Goal: Task Accomplishment & Management: Complete application form

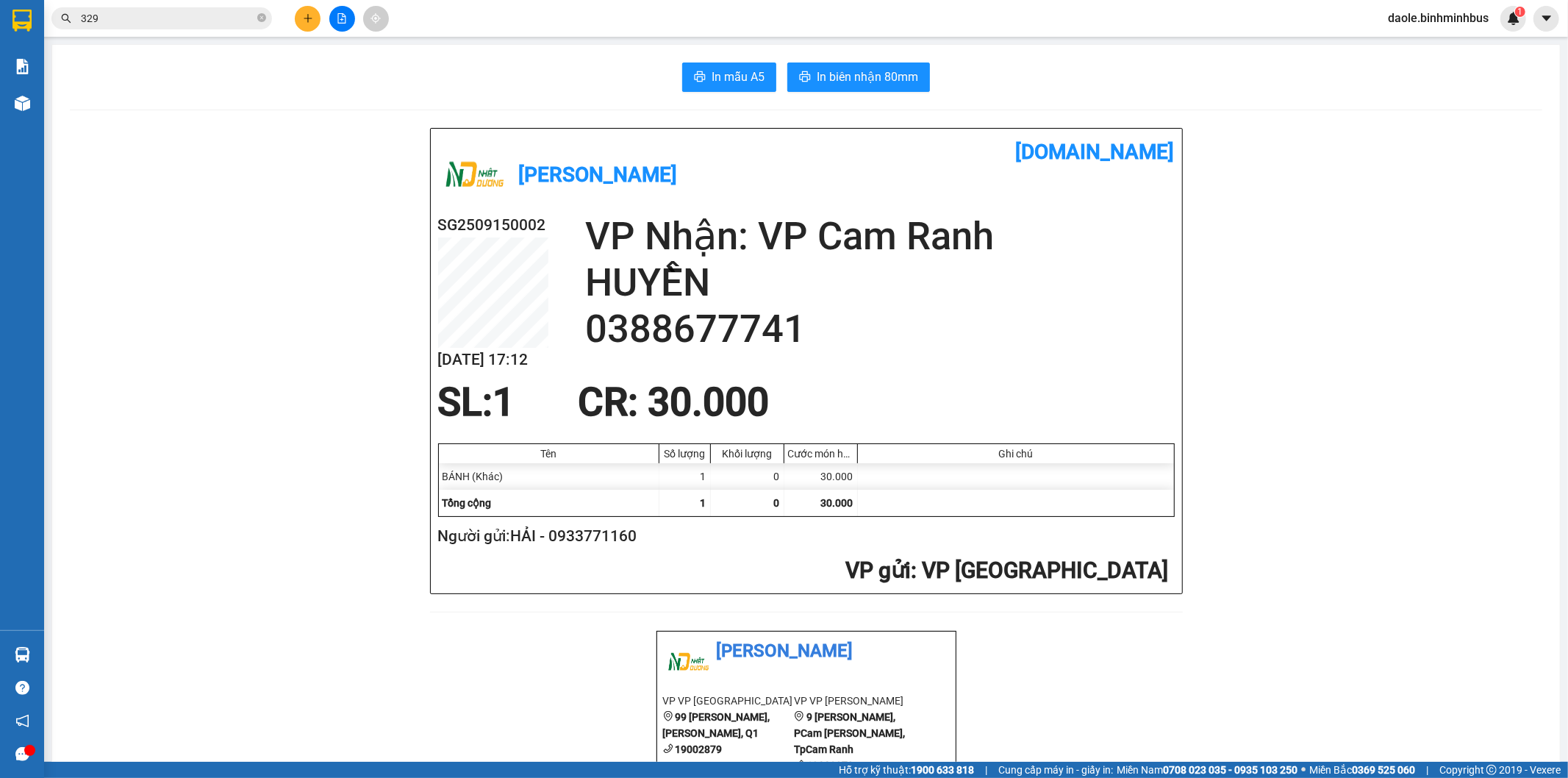
scroll to position [18298, 0]
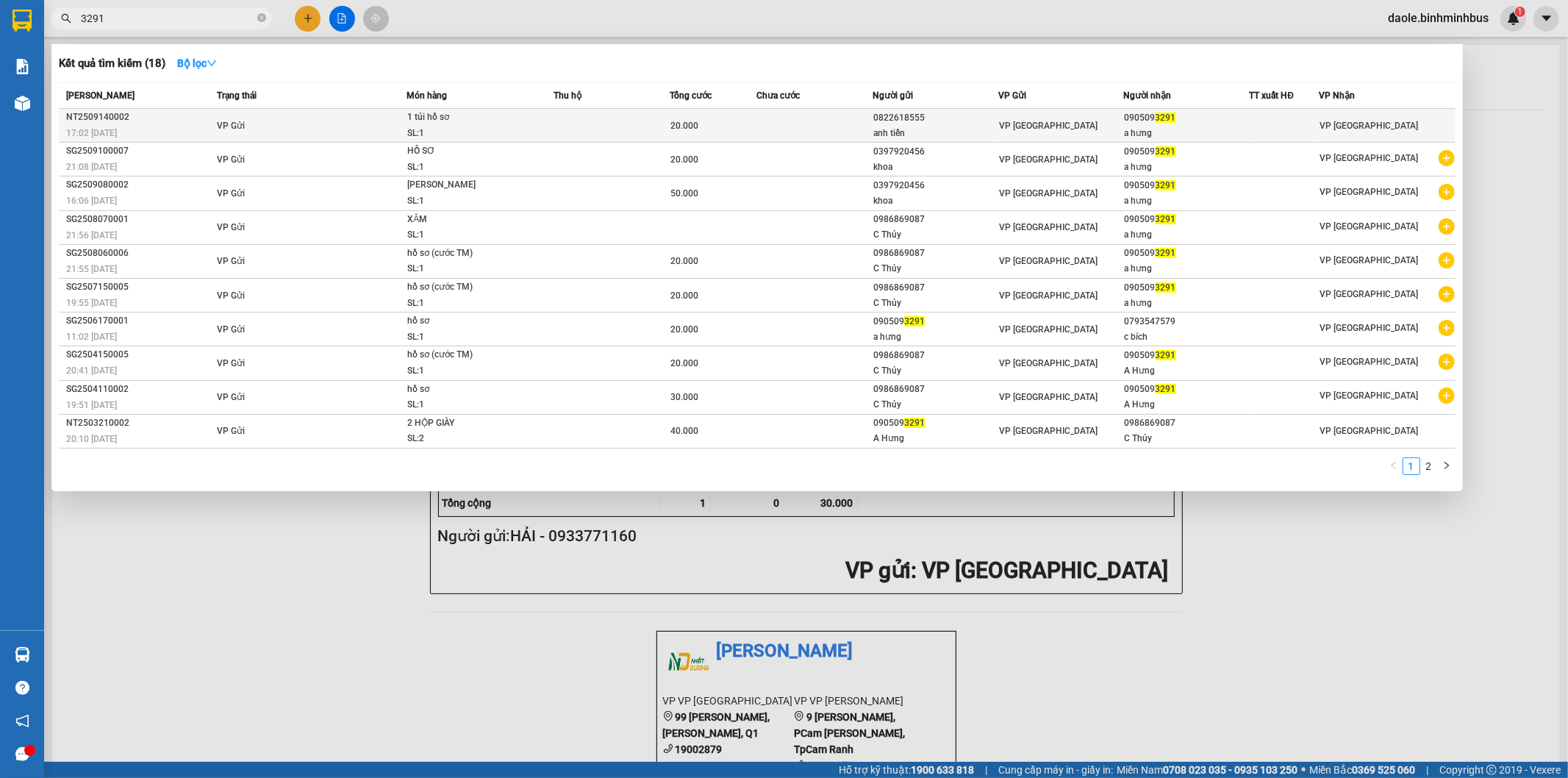
type input "3291"
click at [1098, 128] on div "VP [GEOGRAPHIC_DATA]" at bounding box center [1061, 126] width 124 height 16
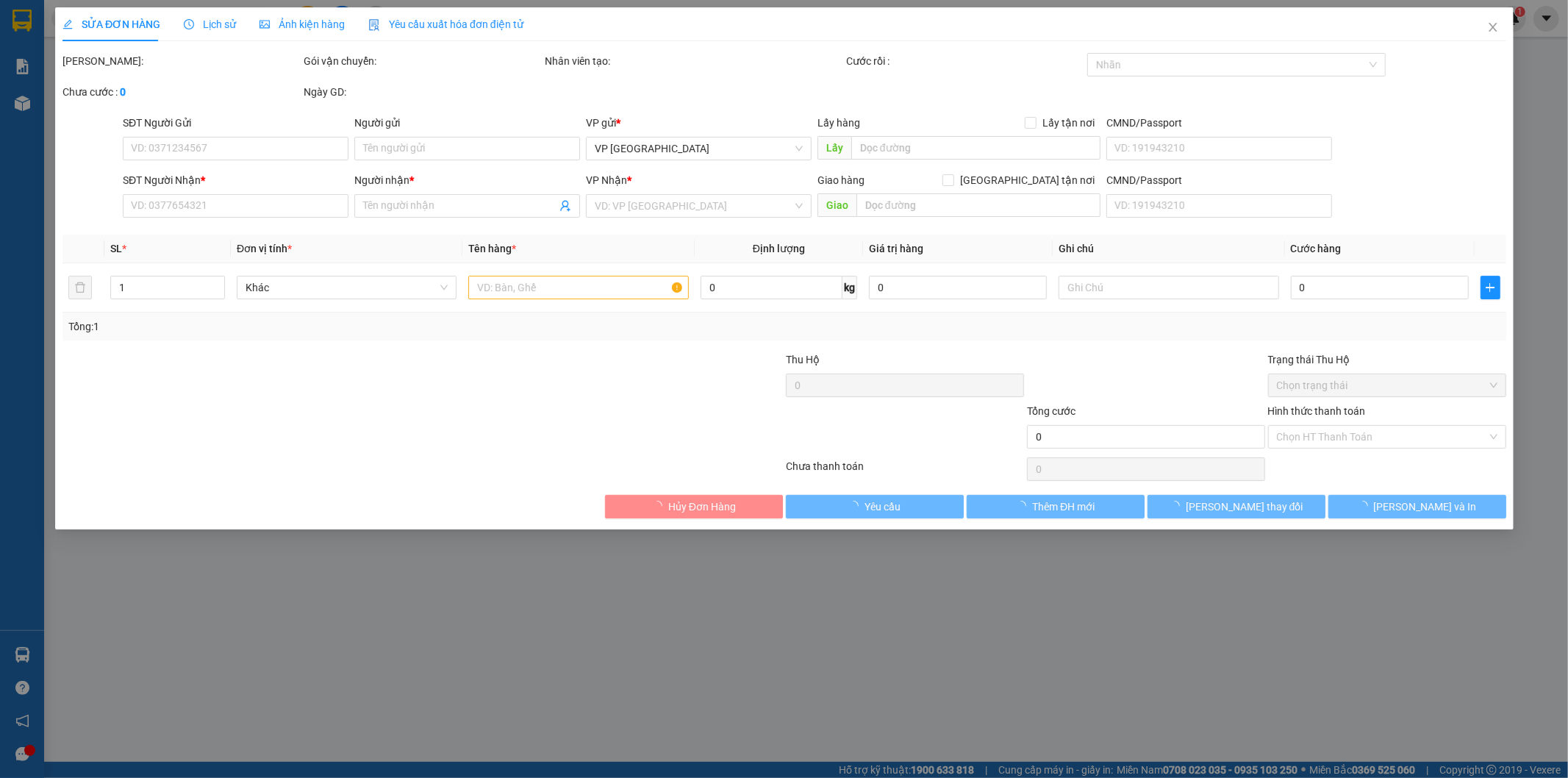
type input "0822618555"
type input "anh tiến"
type input "0905093291"
type input "a hưng"
type input "20.000"
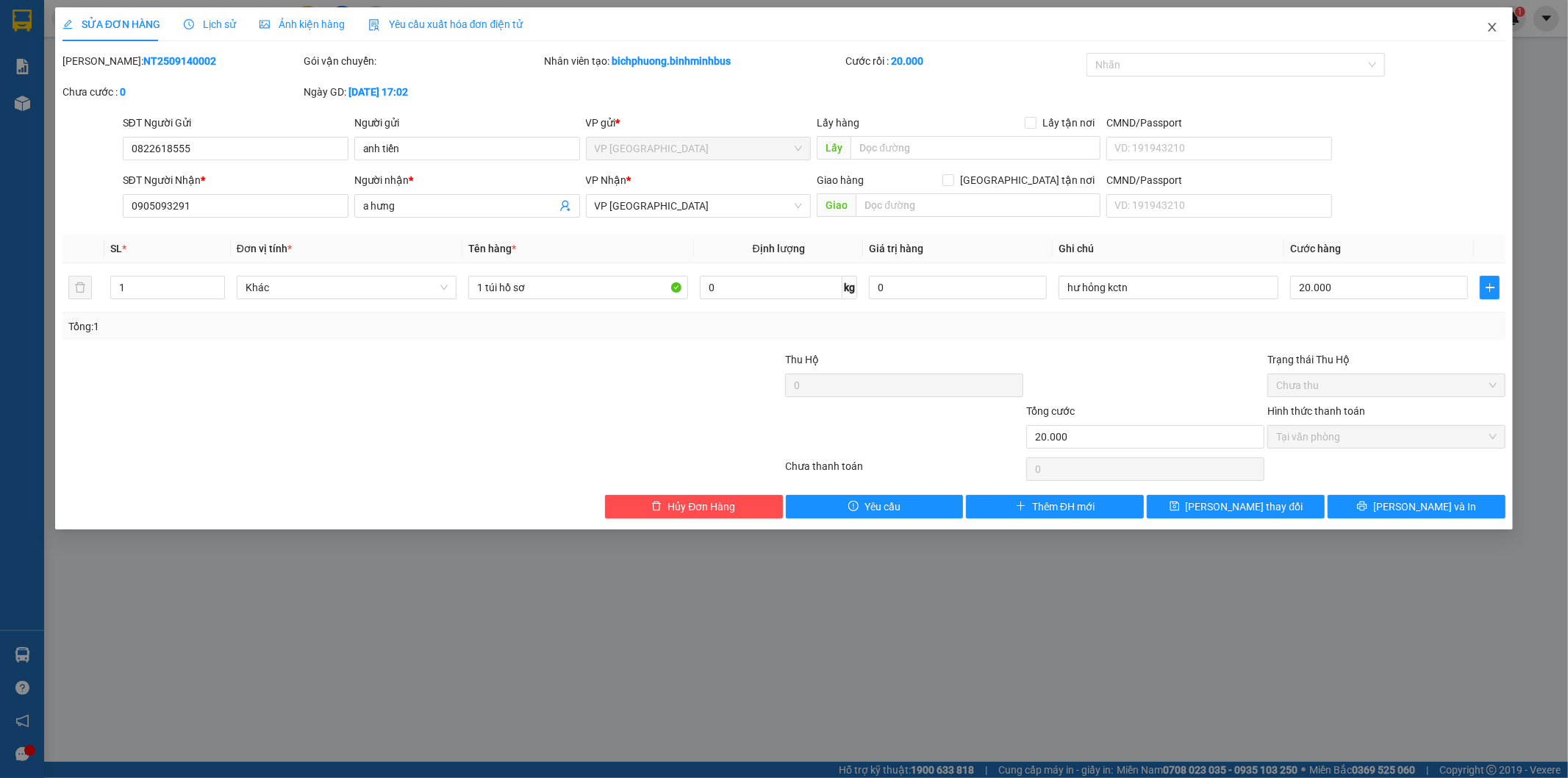
click at [1491, 35] on span "Close" at bounding box center [1493, 28] width 41 height 41
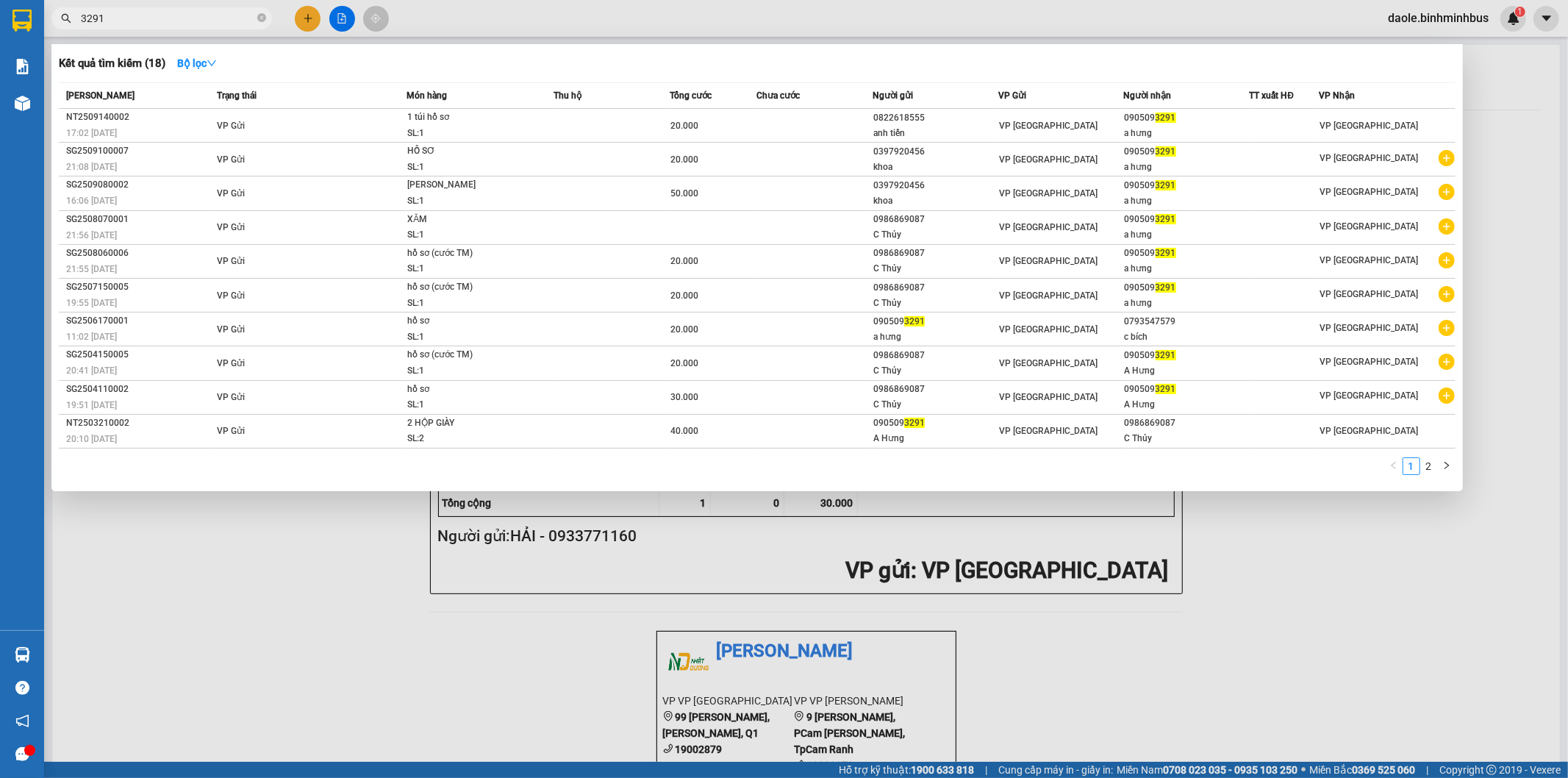
click at [198, 23] on input "3291" at bounding box center [168, 18] width 174 height 16
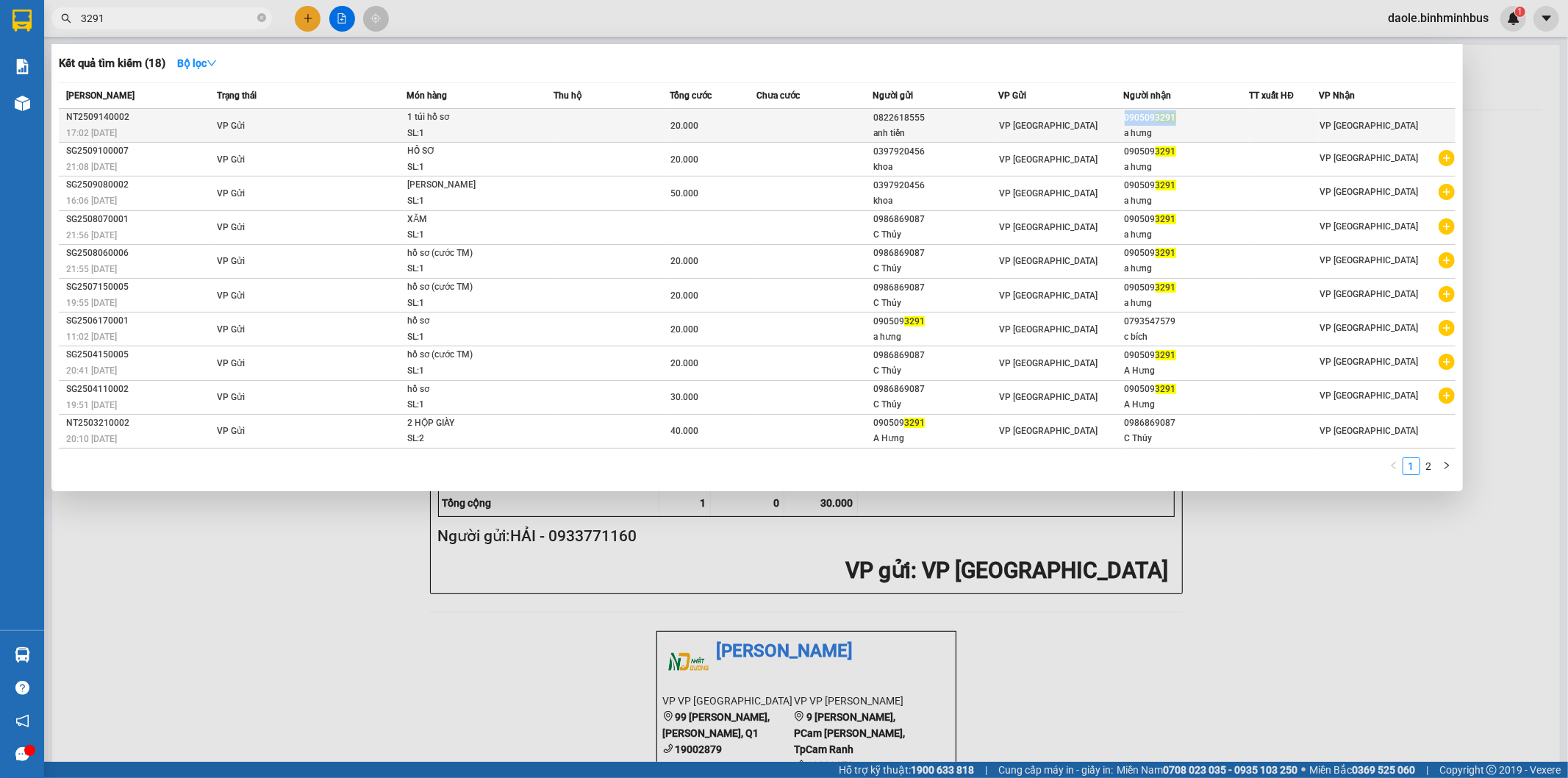
drag, startPoint x: 1134, startPoint y: 119, endPoint x: 1185, endPoint y: 119, distance: 51.0
click at [1185, 119] on div "090509 3291" at bounding box center [1187, 117] width 124 height 15
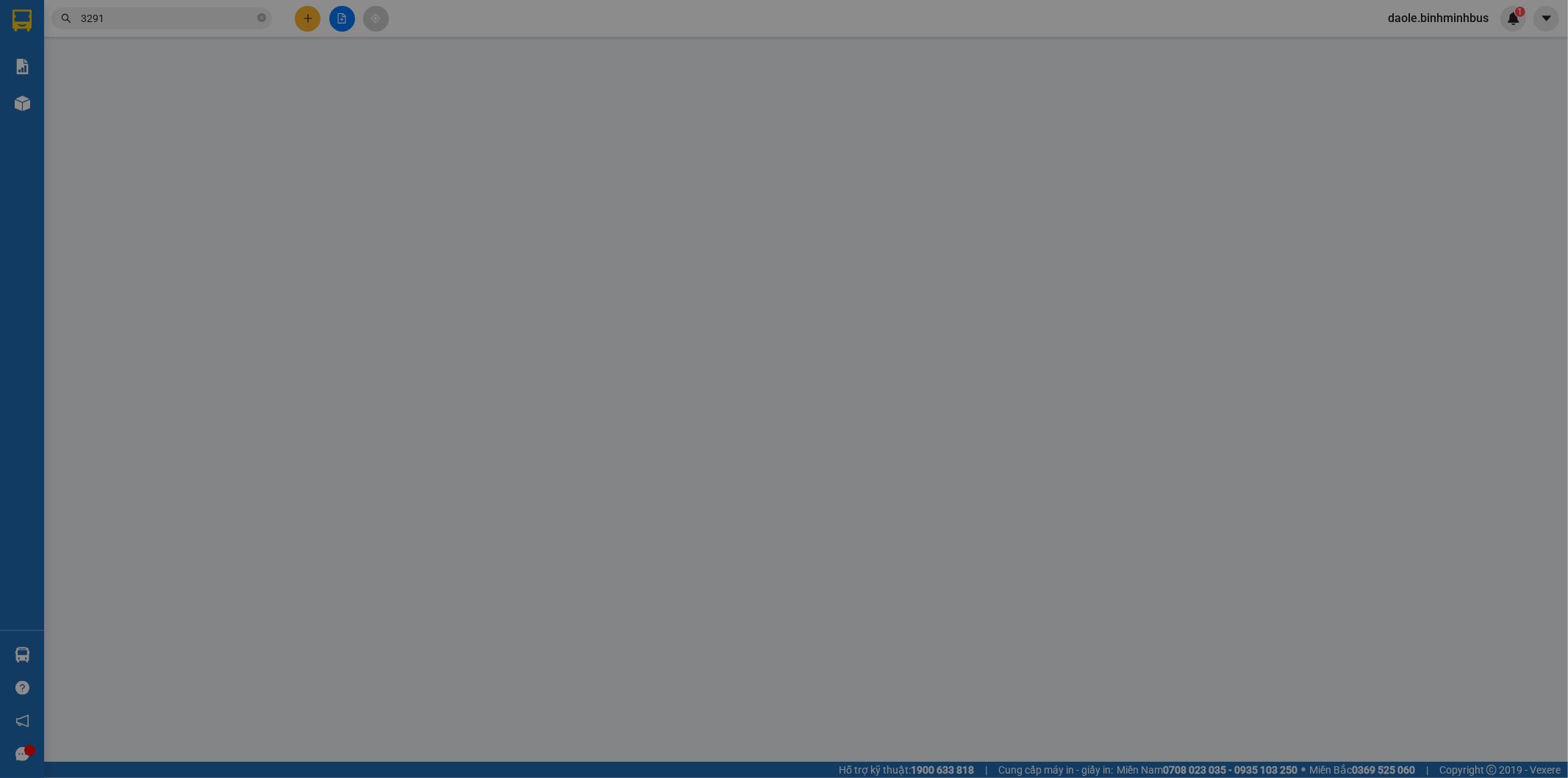
type input "0822618555"
type input "anh tiến"
type input "0905093291"
type input "a hưng"
type input "20.000"
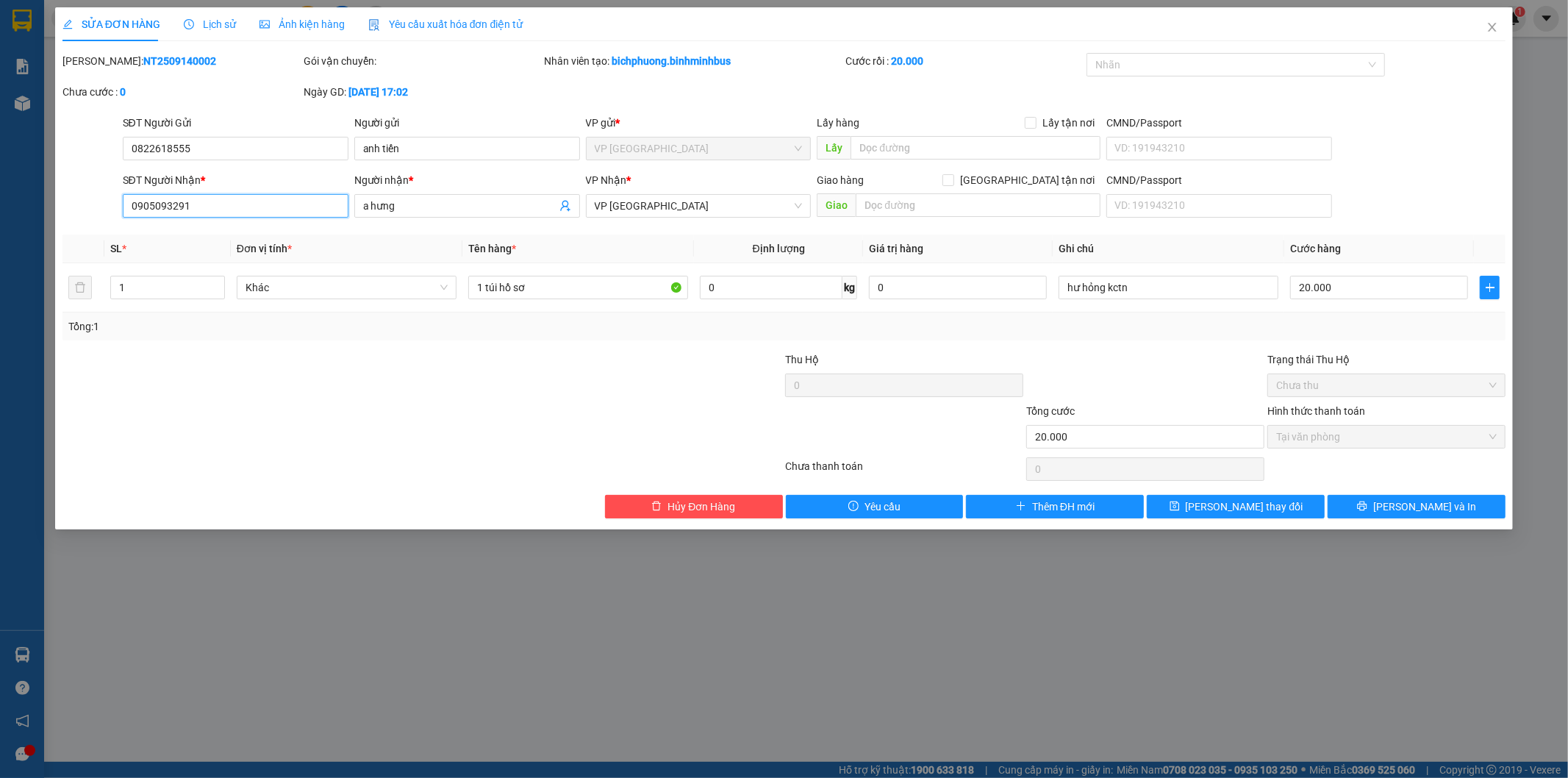
click at [173, 211] on input "0905093291" at bounding box center [235, 206] width 225 height 24
click at [1489, 26] on icon "close" at bounding box center [1492, 27] width 12 height 12
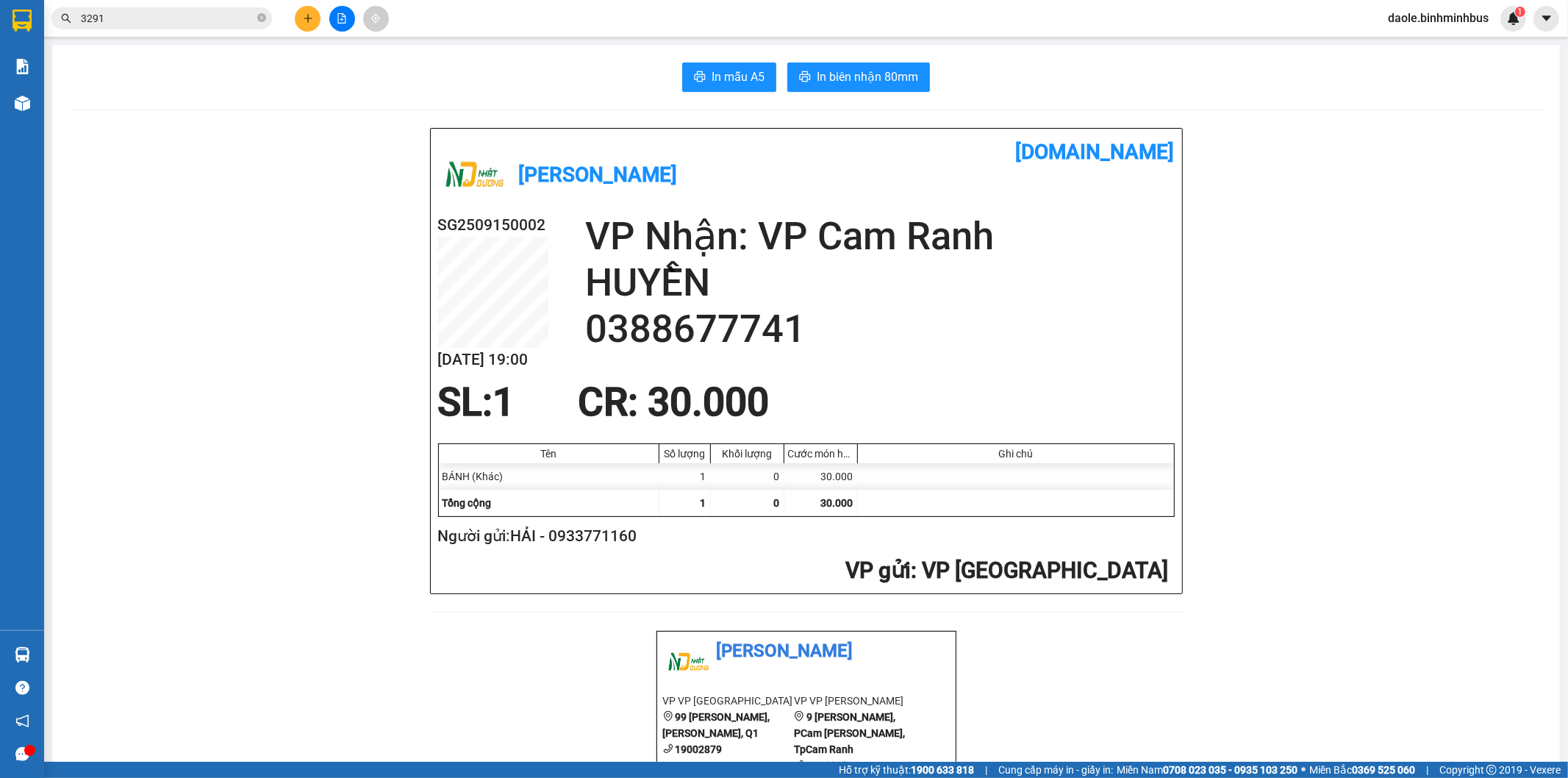
click at [312, 10] on button at bounding box center [308, 18] width 25 height 26
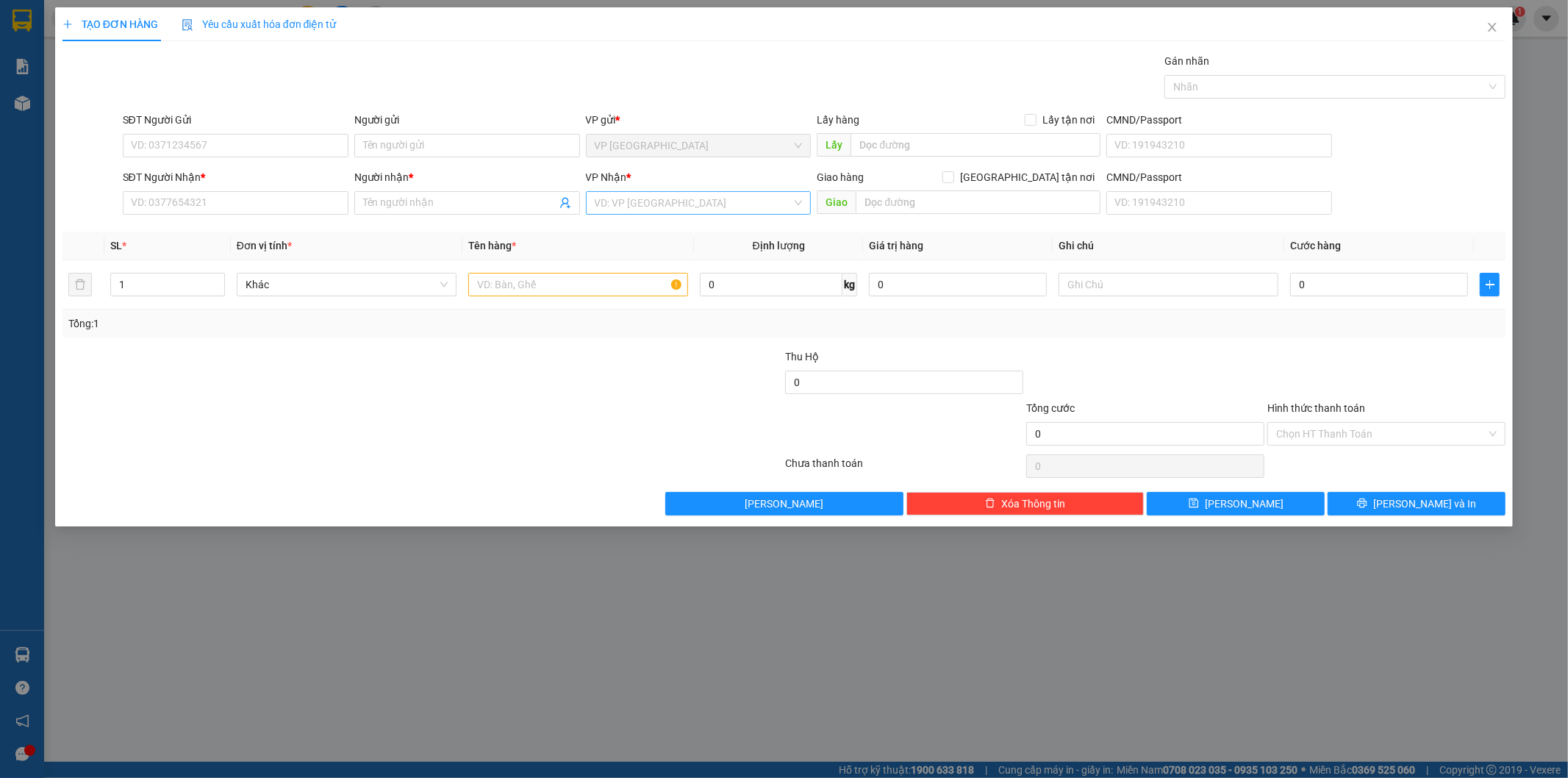
click at [732, 206] on input "search" at bounding box center [694, 203] width 198 height 22
click at [634, 256] on div "VP [GEOGRAPHIC_DATA]" at bounding box center [699, 256] width 208 height 16
click at [206, 140] on input "SĐT Người Gửi" at bounding box center [235, 146] width 225 height 24
type input "0943757599"
click at [224, 184] on div "0943757599 - nam" at bounding box center [235, 175] width 225 height 24
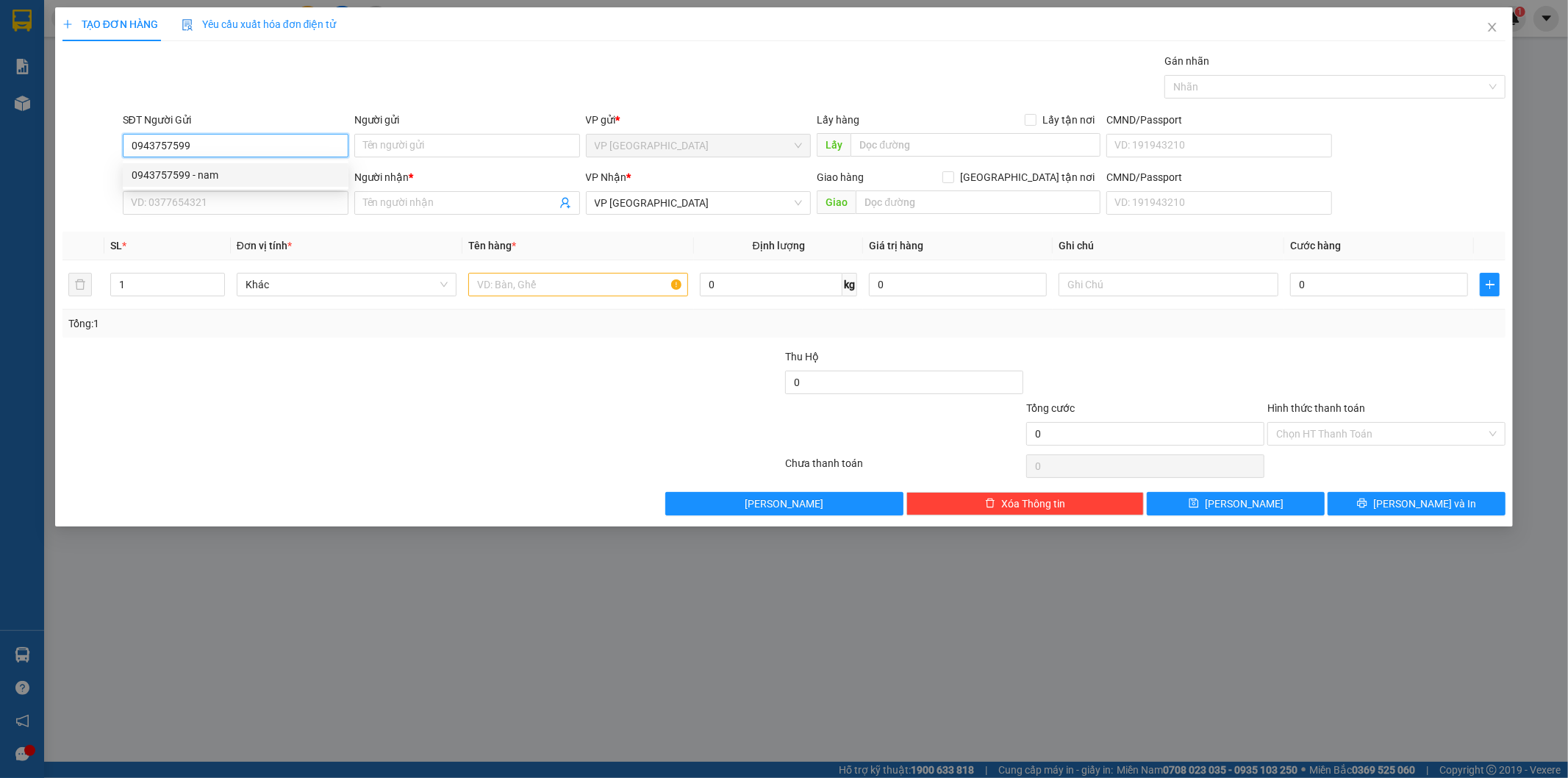
type input "nam"
type input "30.000"
type input "0943757599"
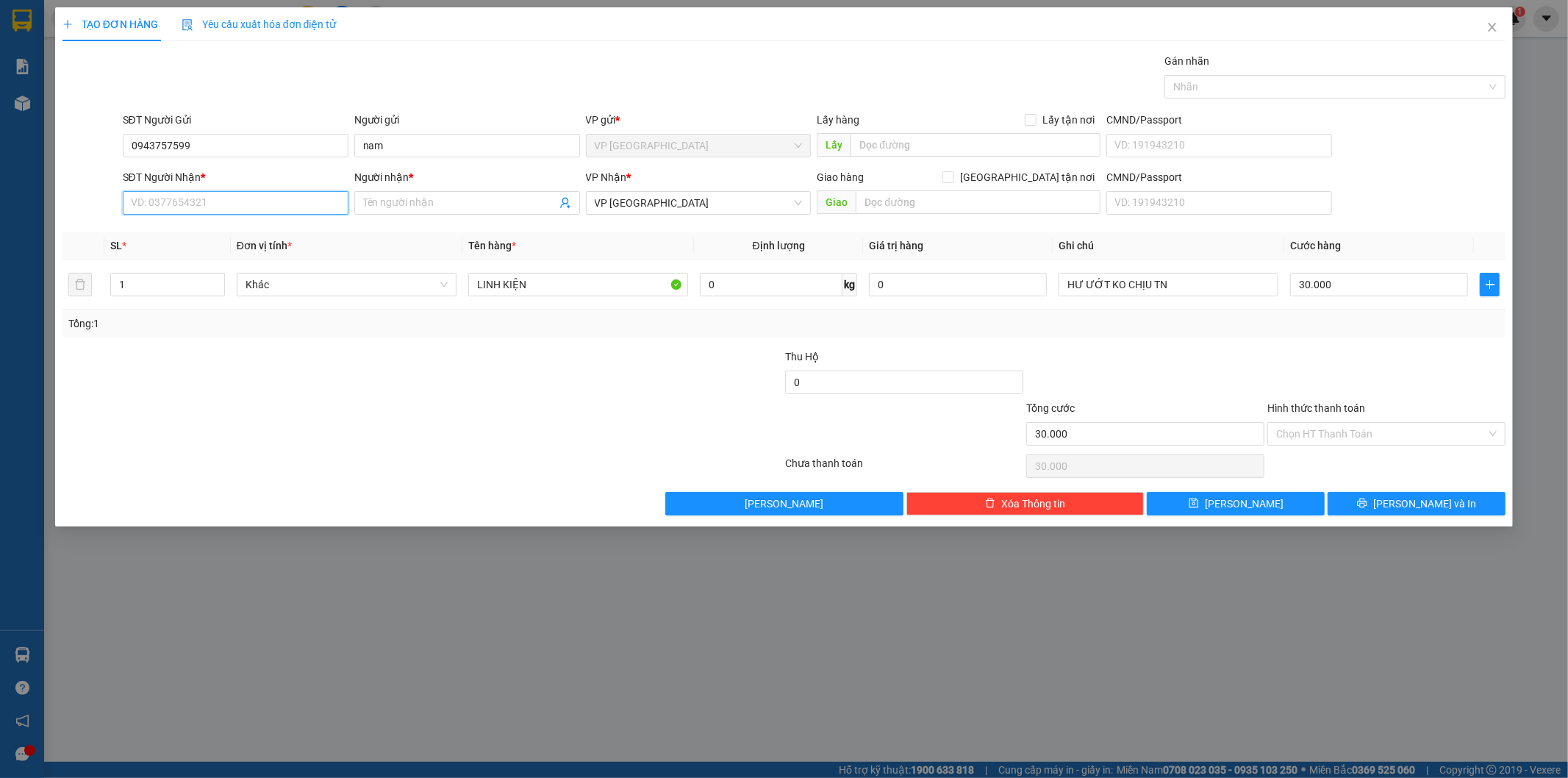
click at [200, 202] on input "SĐT Người Nhận *" at bounding box center [235, 203] width 225 height 24
click at [231, 226] on div "0876656666 - [PERSON_NAME]" at bounding box center [235, 232] width 208 height 16
type input "0876656666"
type input "Hoàng"
type input "0876656666"
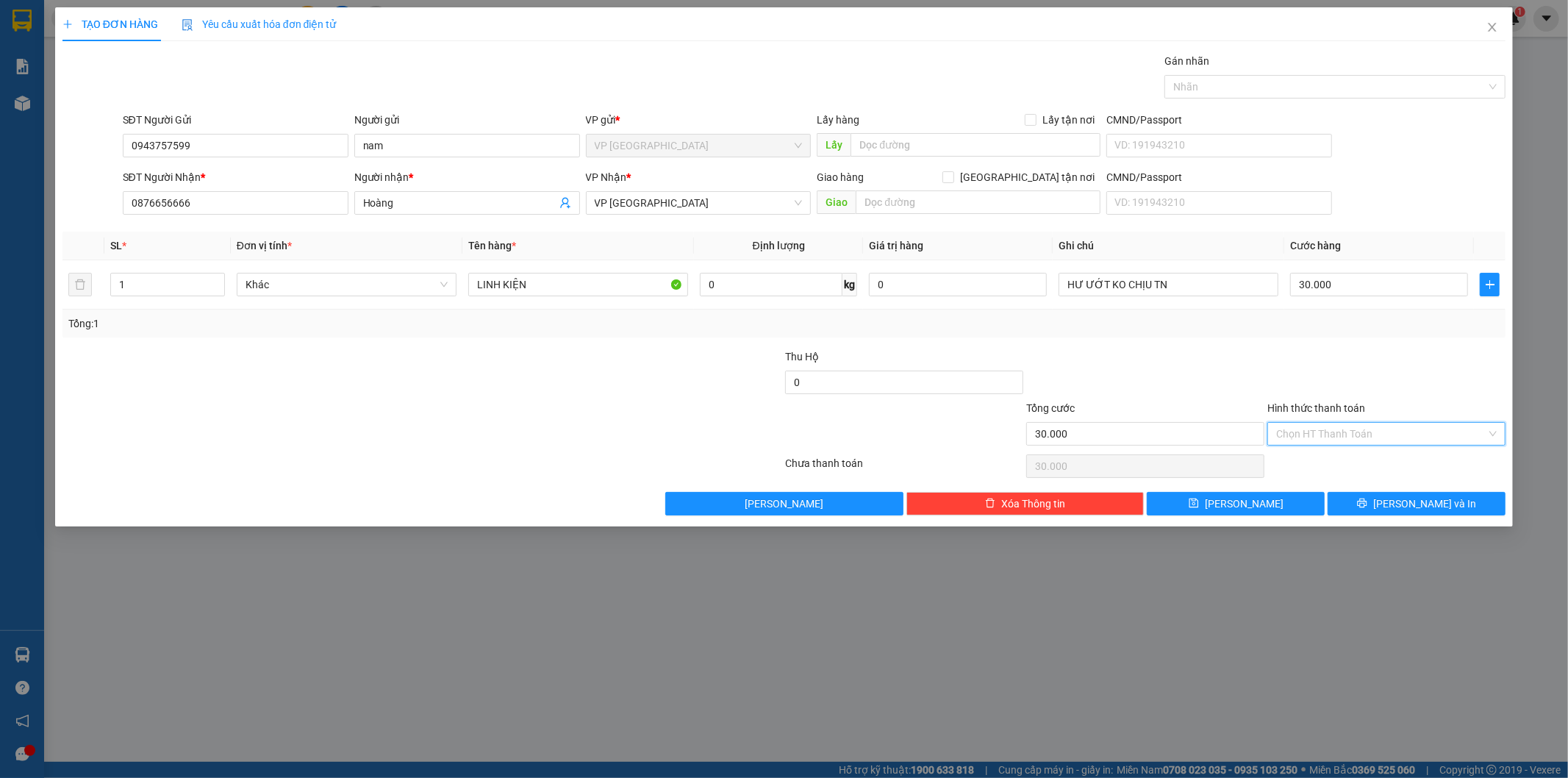
click at [1362, 428] on input "Hình thức thanh toán" at bounding box center [1382, 434] width 210 height 22
click at [1316, 339] on div "Transit Pickup Surcharge Ids Transit Deliver Surcharge Ids Transit Deliver Surc…" at bounding box center [784, 284] width 1445 height 462
click at [1401, 512] on button "[PERSON_NAME] và In" at bounding box center [1417, 504] width 178 height 24
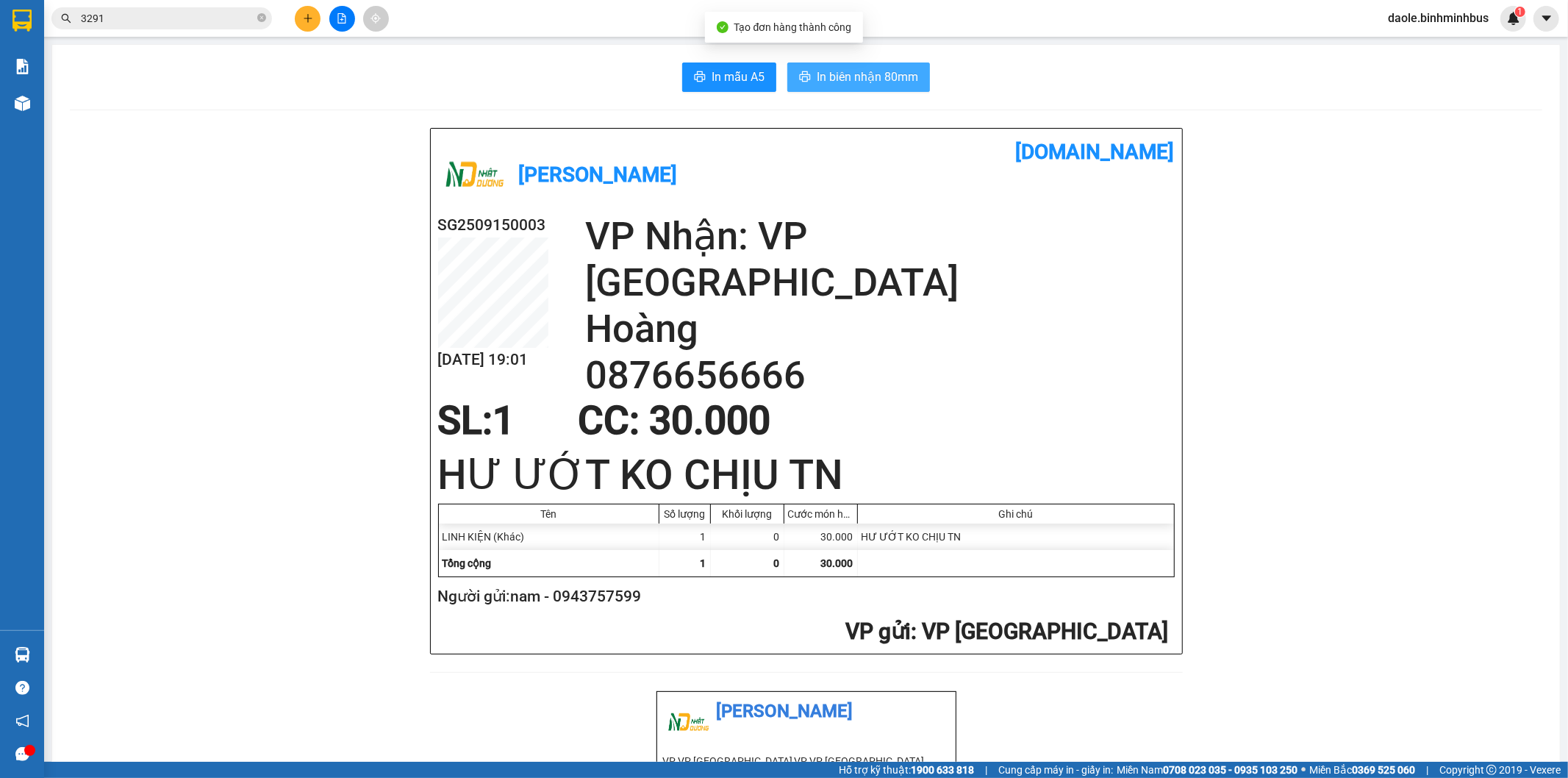
click at [839, 65] on button "In biên nhận 80mm" at bounding box center [858, 77] width 143 height 29
click at [711, 78] on span "In mẫu A5" at bounding box center [738, 77] width 53 height 18
